Goal: Information Seeking & Learning: Learn about a topic

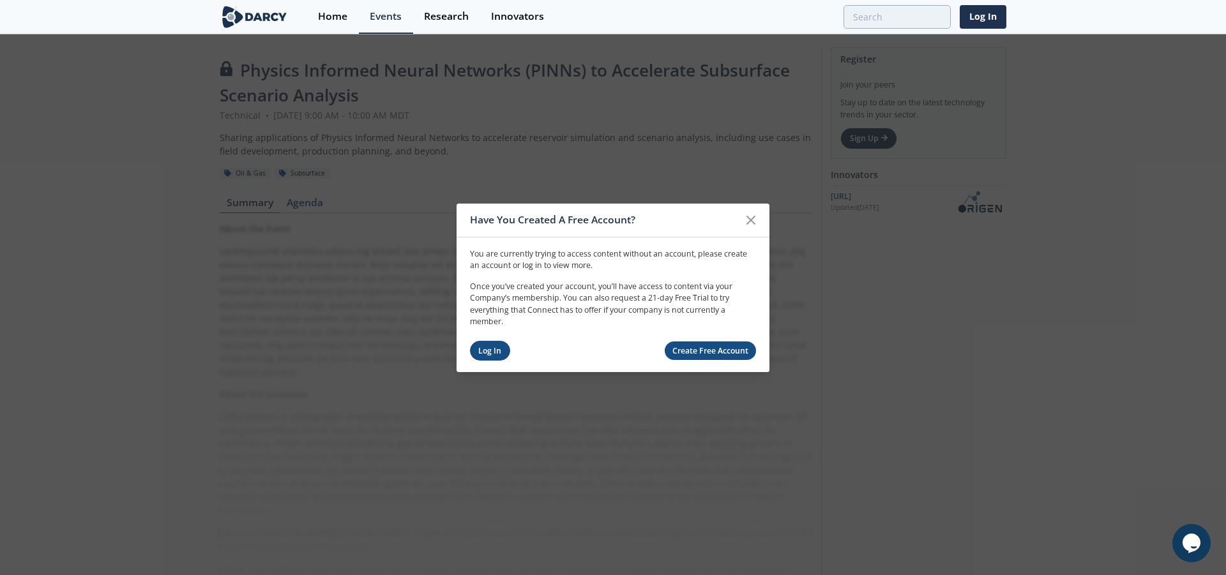
click at [484, 354] on link "Log In" at bounding box center [490, 351] width 40 height 20
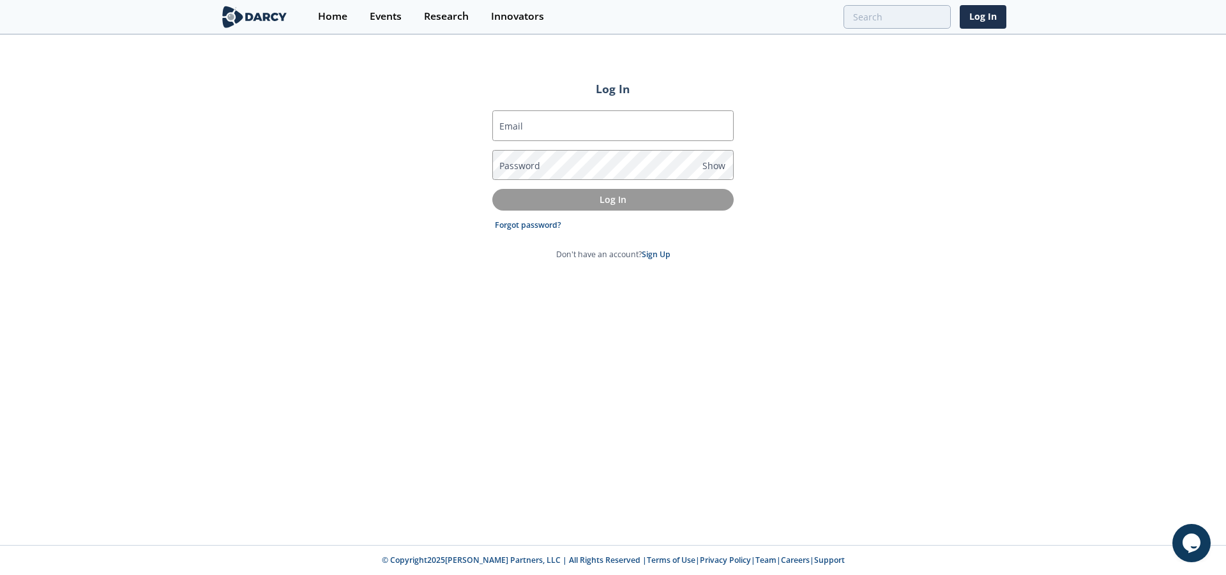
type input "[PERSON_NAME][EMAIL_ADDRESS][PERSON_NAME][DOMAIN_NAME]"
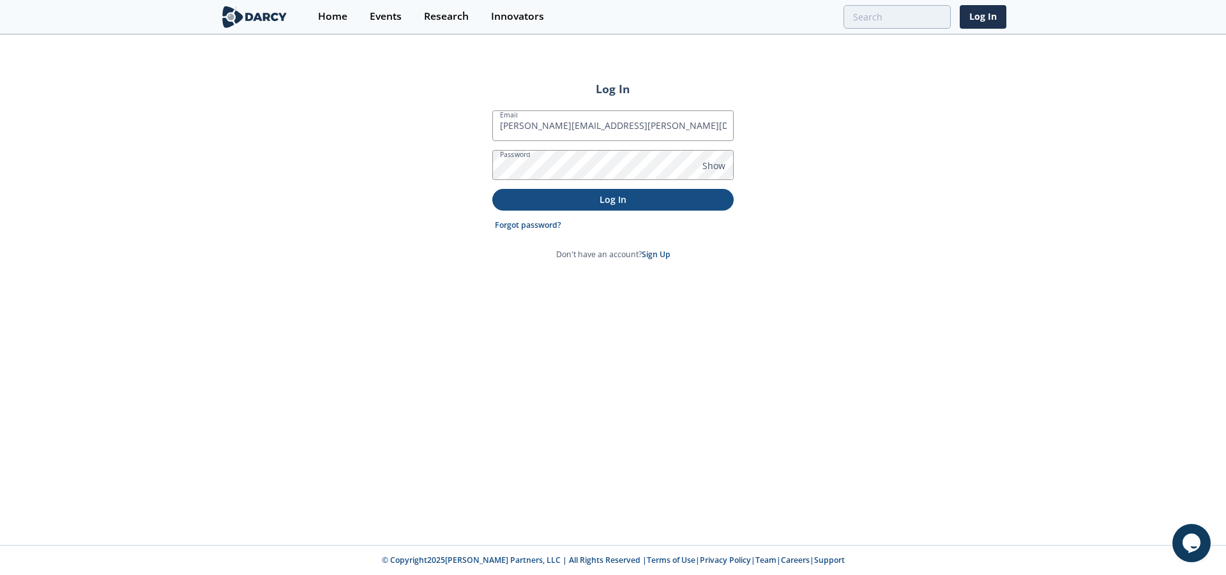
click at [594, 200] on p "Log In" at bounding box center [612, 199] width 223 height 13
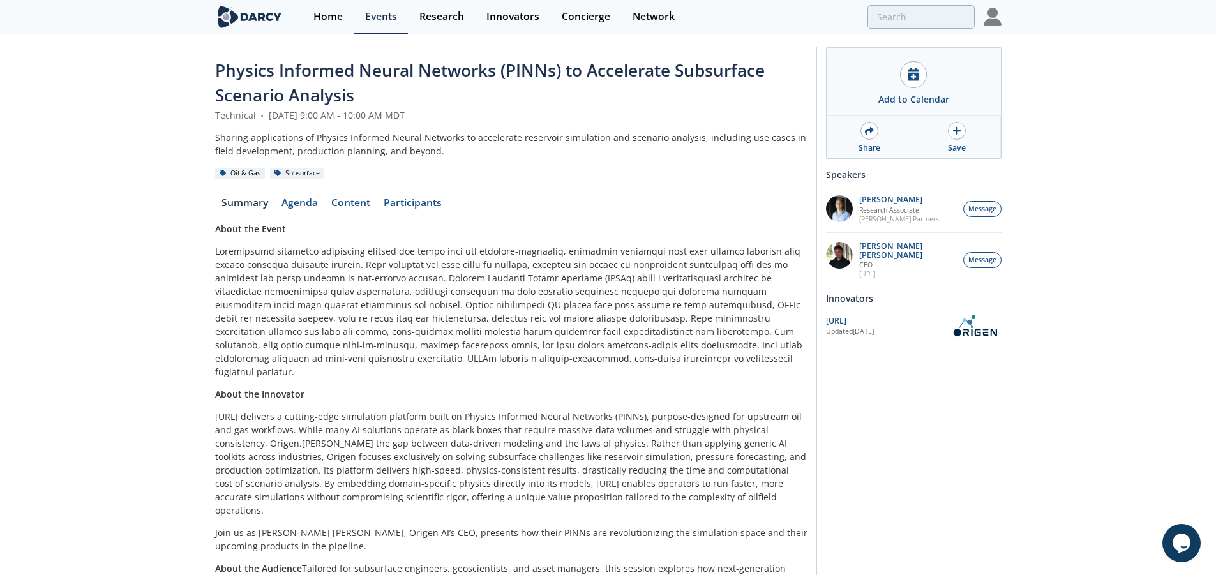
click at [1129, 112] on div "Physics Informed Neural Networks (PINNs) to Accelerate Subsurface Scenario Anal…" at bounding box center [608, 328] width 1216 height 584
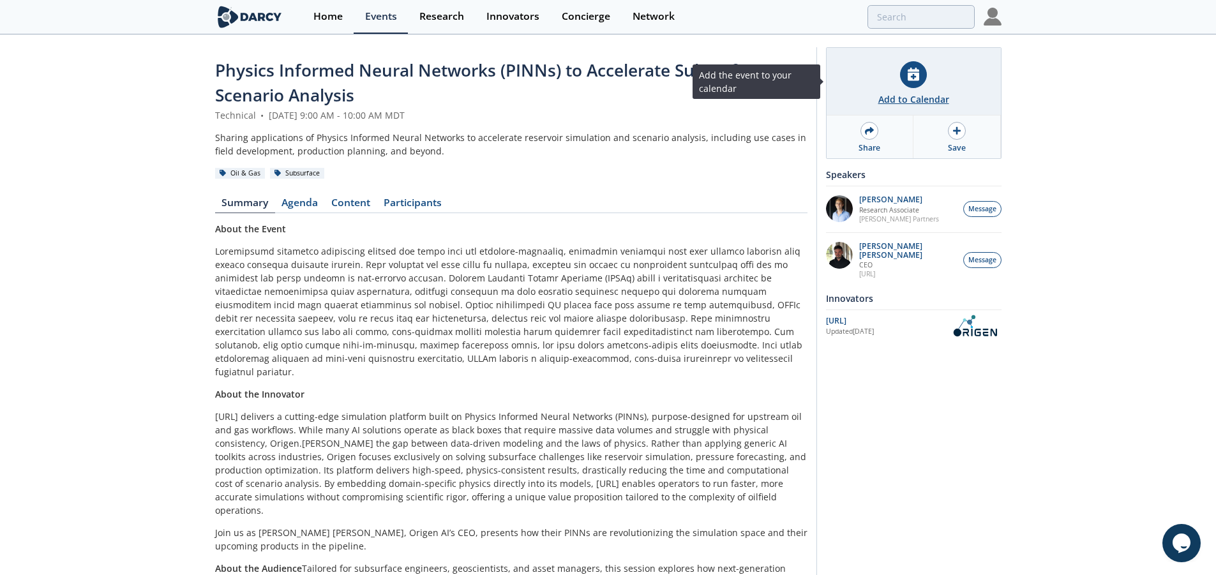
click at [910, 75] on icon at bounding box center [913, 74] width 11 height 13
